Goal: Information Seeking & Learning: Find specific fact

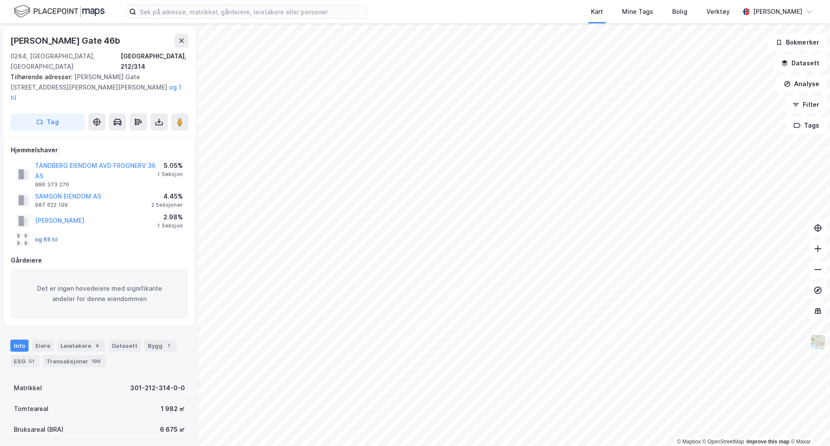
click at [0, 0] on button "og 65 til" at bounding box center [0, 0] width 0 height 0
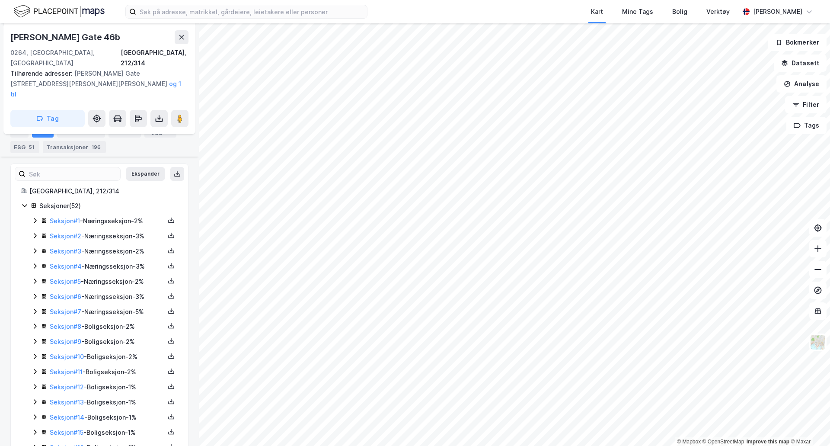
scroll to position [215, 0]
click at [73, 144] on div "Transaksjoner 196" at bounding box center [74, 146] width 63 height 12
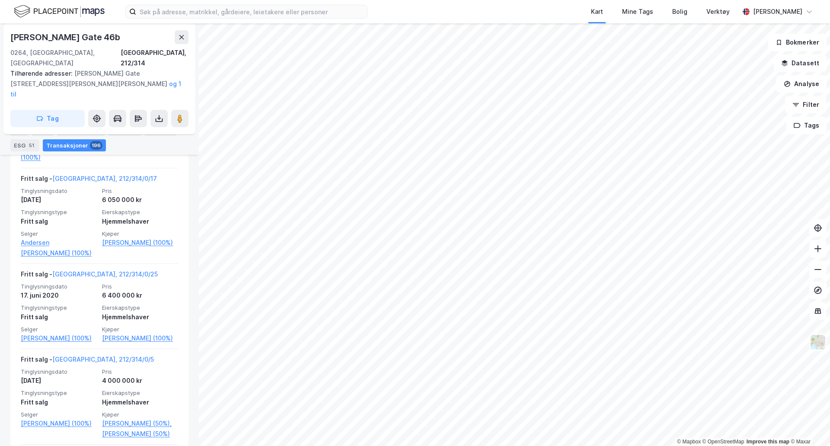
scroll to position [2692, 0]
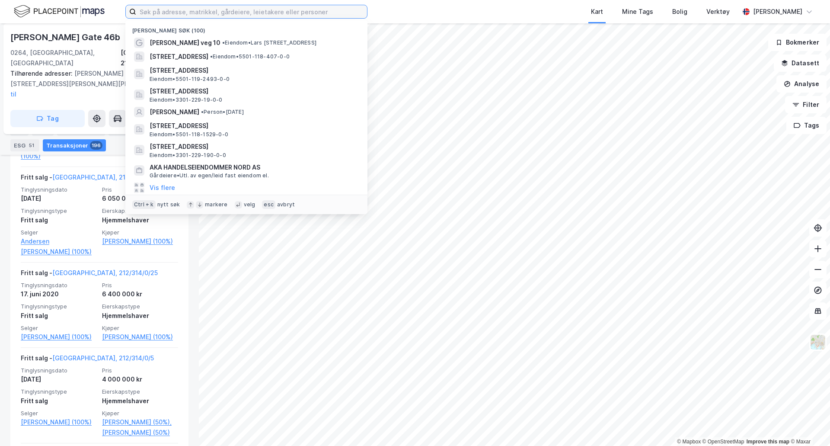
click at [207, 15] on input at bounding box center [251, 11] width 231 height 13
paste input "[PERSON_NAME]"
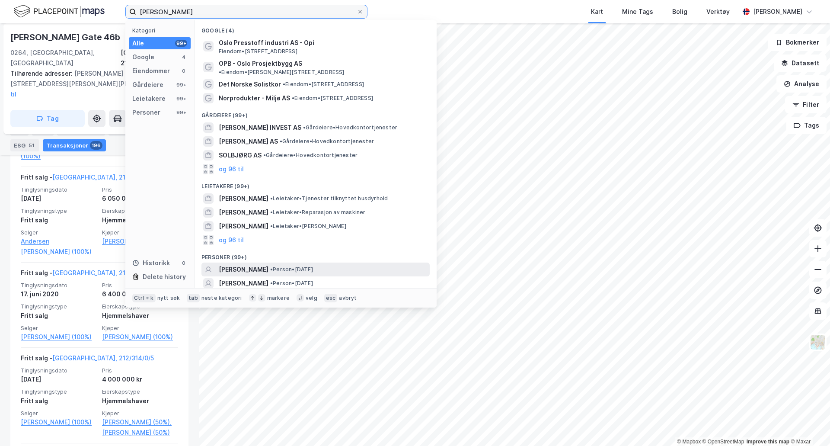
type input "[PERSON_NAME]"
click at [313, 266] on span "• Person • [DATE]" at bounding box center [291, 269] width 43 height 7
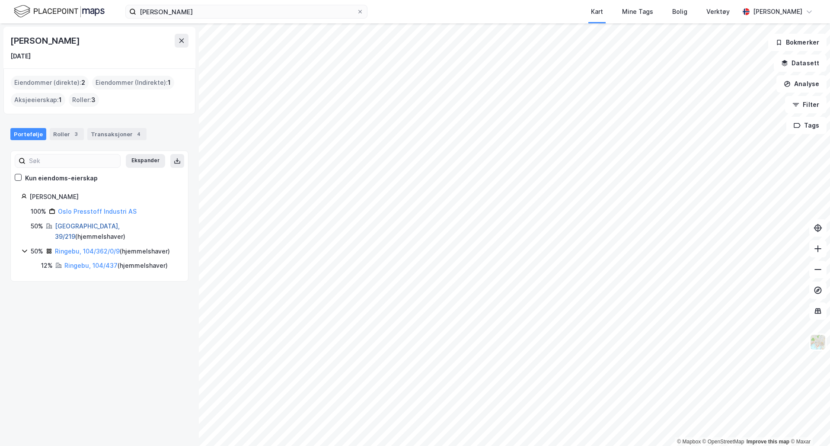
click at [64, 229] on link "[GEOGRAPHIC_DATA], 39/219" at bounding box center [87, 231] width 65 height 18
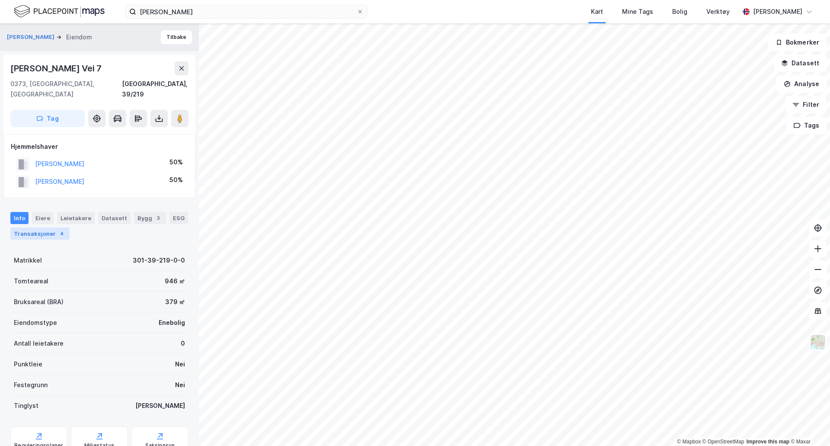
click at [62, 229] on div "4" at bounding box center [62, 233] width 9 height 9
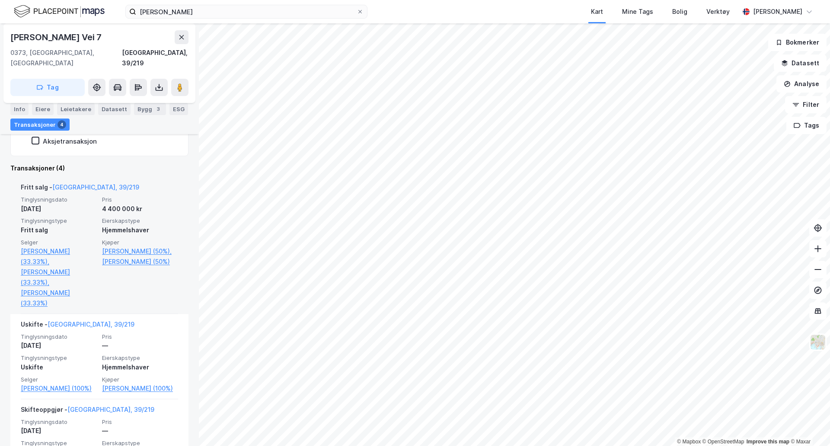
scroll to position [225, 0]
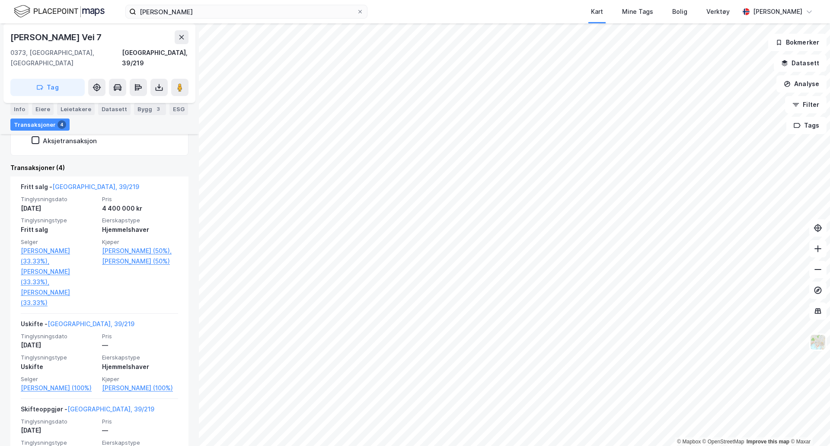
click at [61, 36] on div "[PERSON_NAME] Vei 7" at bounding box center [56, 37] width 93 height 14
copy div "[PERSON_NAME] Vei 7"
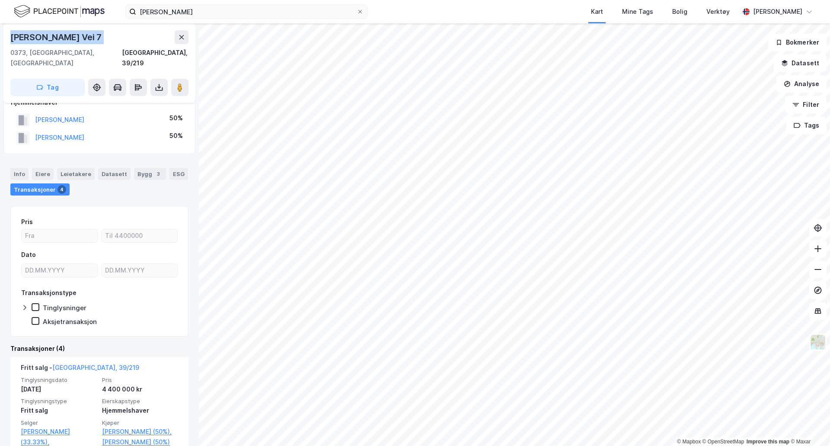
scroll to position [0, 0]
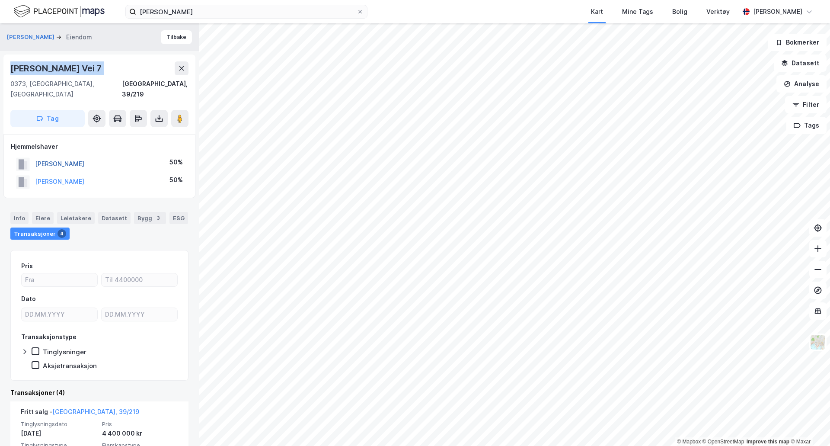
click at [0, 0] on button "[PERSON_NAME]" at bounding box center [0, 0] width 0 height 0
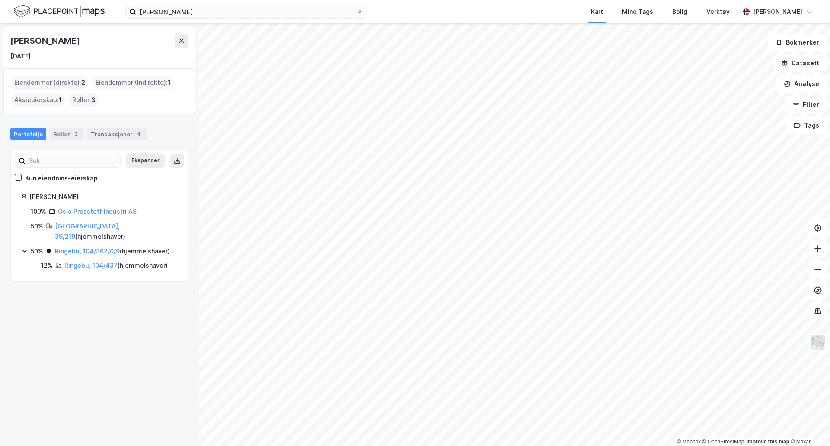
click at [94, 246] on div "Ringebu, 104/362/0/9 ( hjemmelshaver )" at bounding box center [112, 251] width 115 height 10
click at [69, 247] on link "Ringebu, 104/362/0/9" at bounding box center [87, 250] width 65 height 7
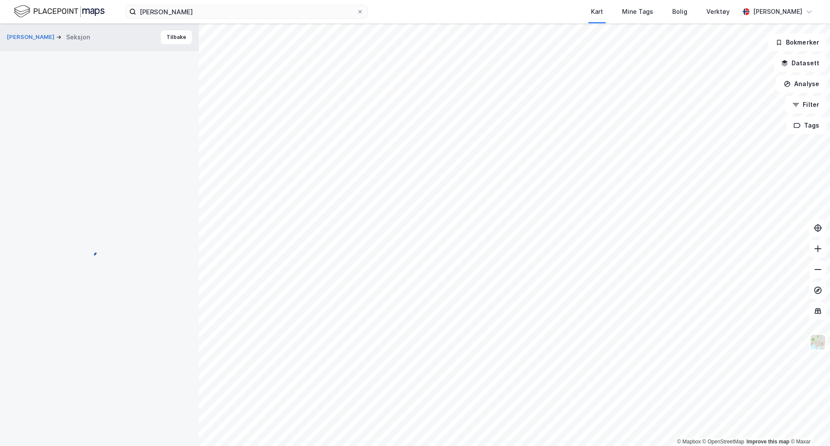
scroll to position [6, 0]
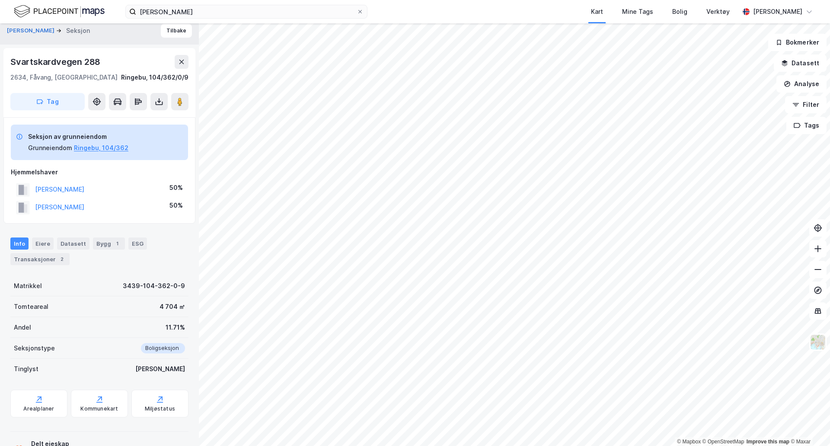
click at [48, 61] on div "Svartskardvegen 288" at bounding box center [56, 62] width 92 height 14
copy div "Svartskardvegen 288"
click at [38, 262] on div "Transaksjoner 2" at bounding box center [39, 259] width 59 height 12
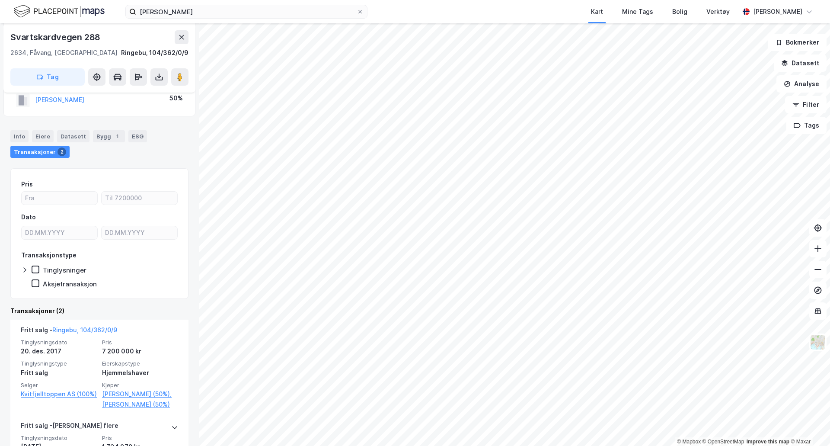
scroll to position [114, 0]
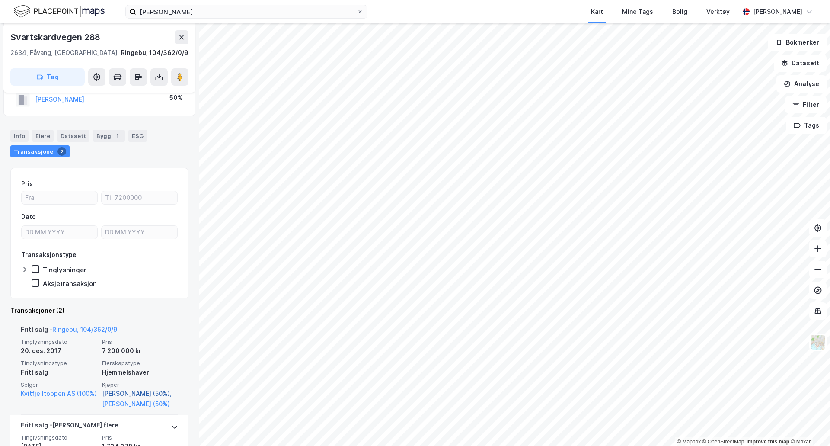
click at [148, 396] on link "[PERSON_NAME] (50%)," at bounding box center [140, 393] width 76 height 10
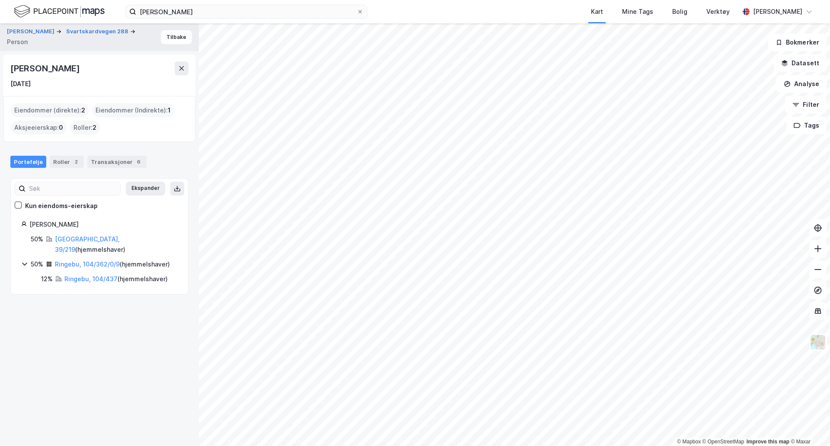
click at [91, 10] on img at bounding box center [59, 11] width 91 height 15
